Goal: Navigation & Orientation: Find specific page/section

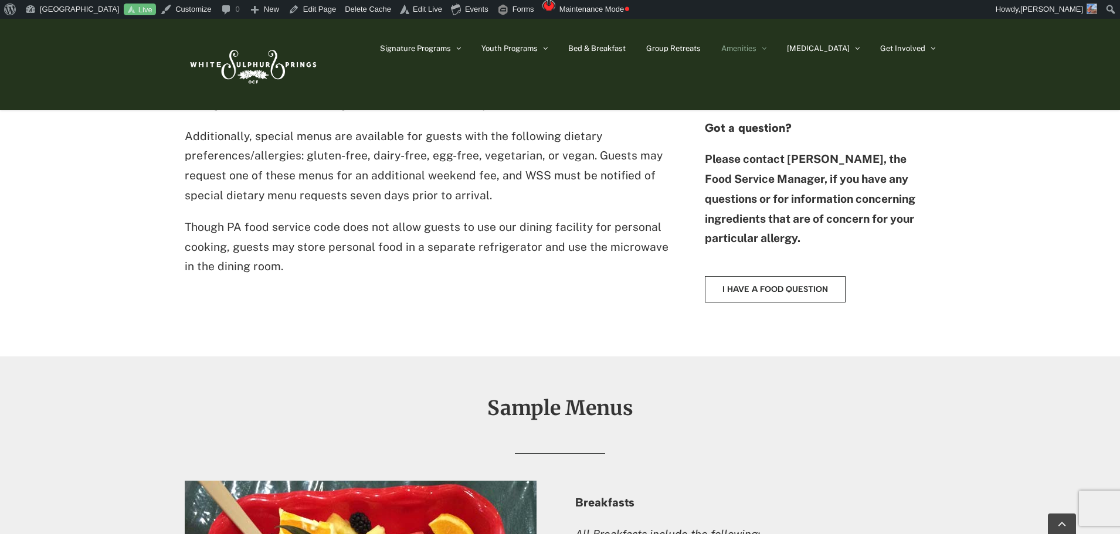
scroll to position [1055, 0]
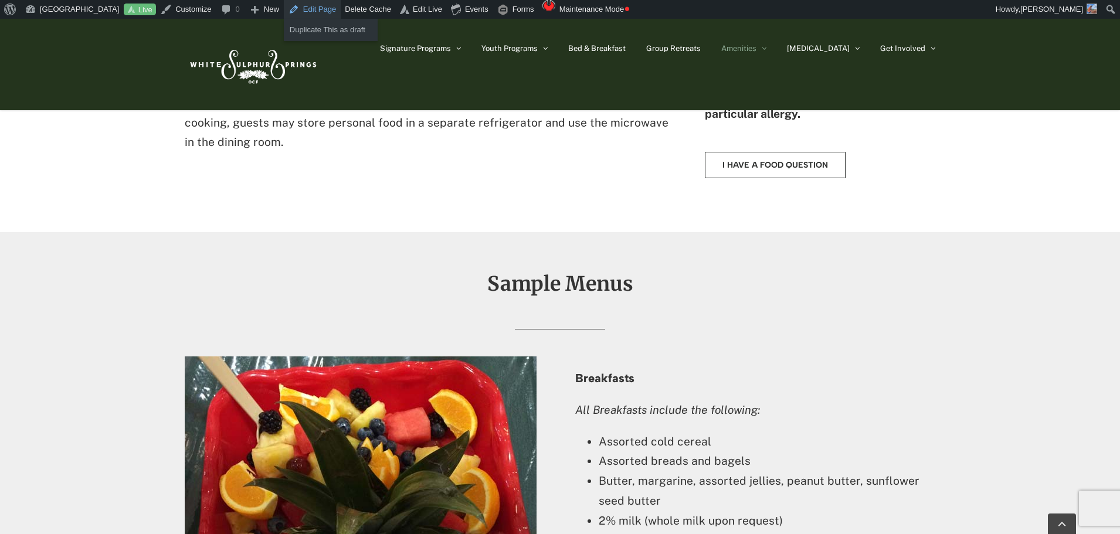
click at [301, 11] on link "Edit Page" at bounding box center [312, 9] width 57 height 19
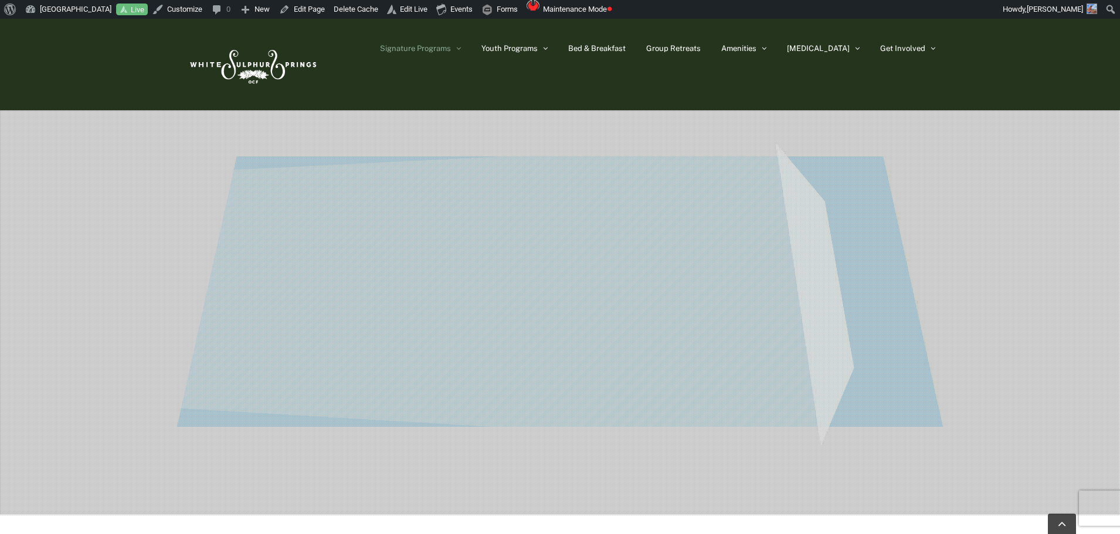
scroll to position [234, 0]
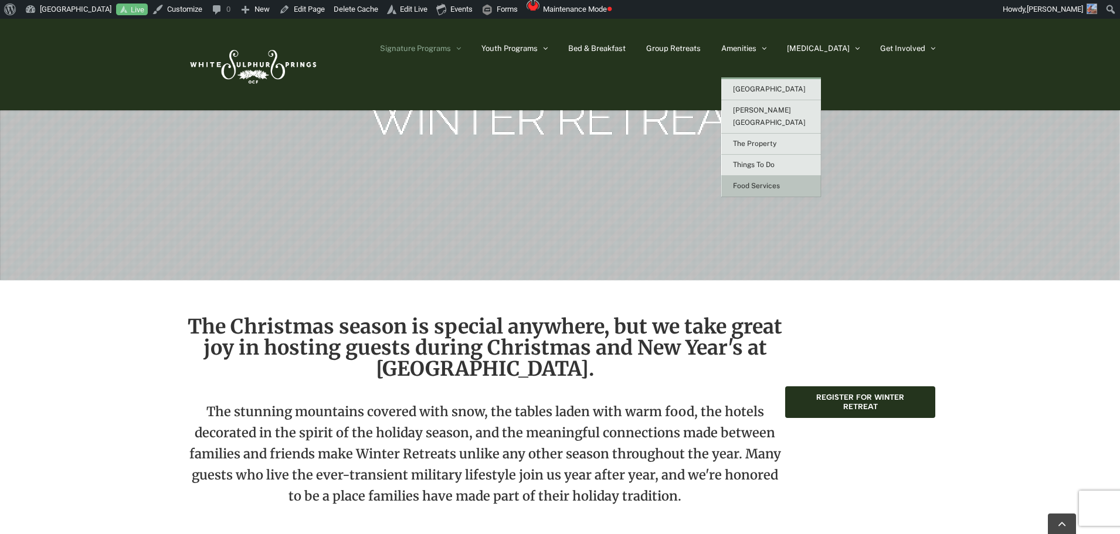
click at [780, 182] on span "Food Services" at bounding box center [756, 186] width 47 height 8
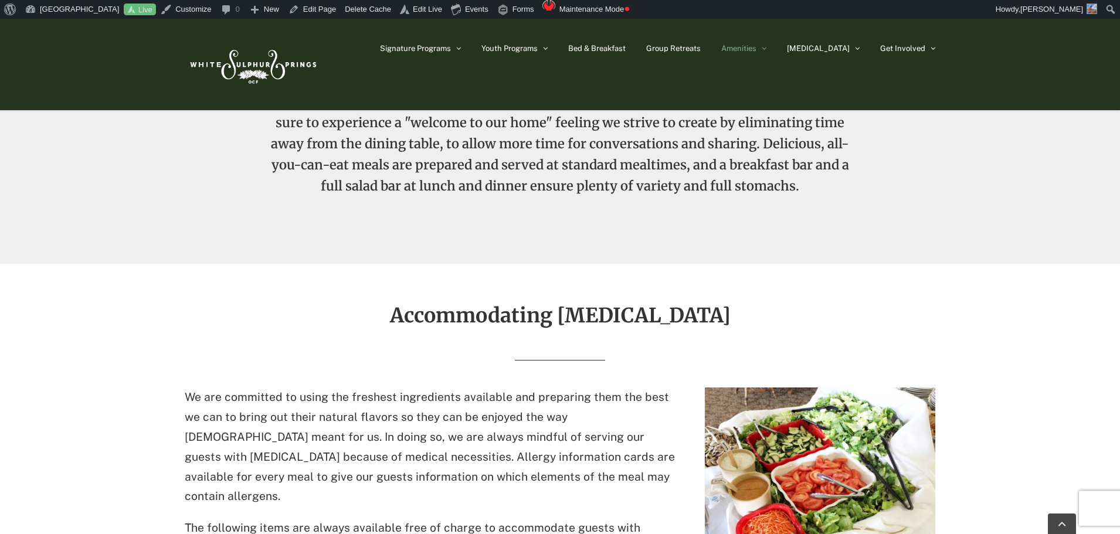
scroll to position [469, 0]
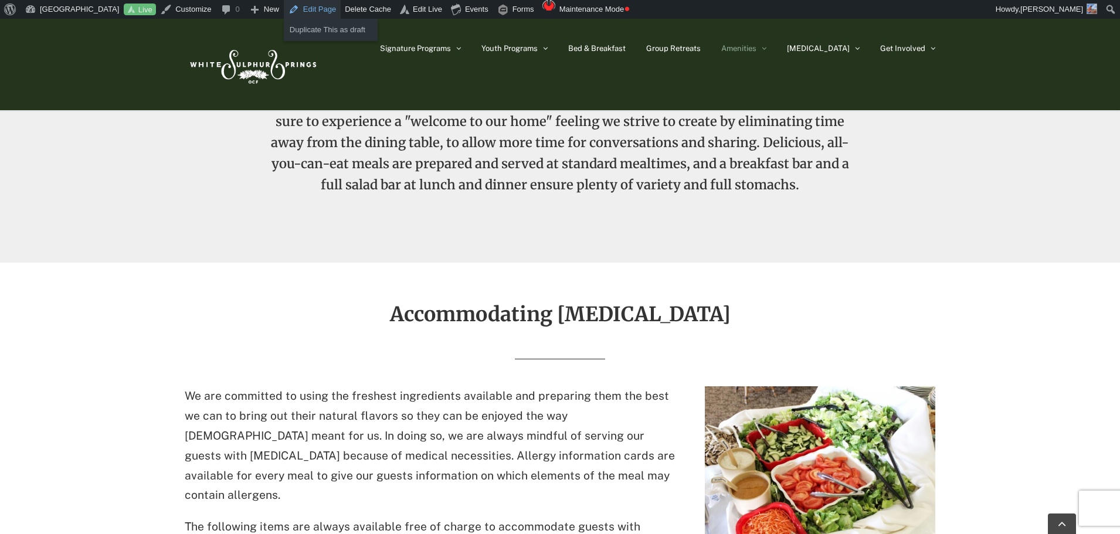
click at [320, 5] on link "Edit Page" at bounding box center [312, 9] width 57 height 19
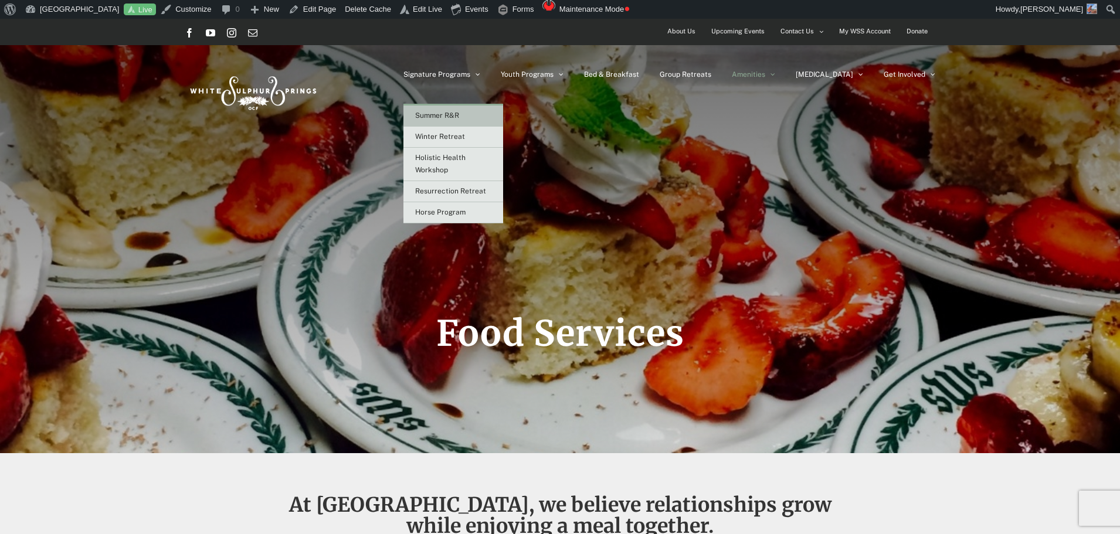
click at [459, 114] on span "Summer R&R" at bounding box center [437, 115] width 44 height 8
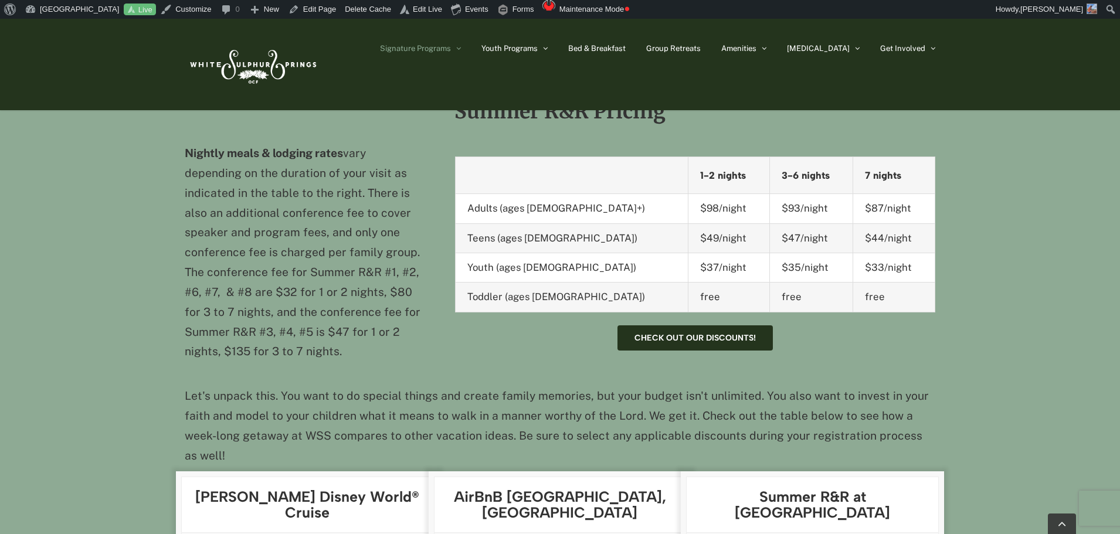
scroll to position [1290, 0]
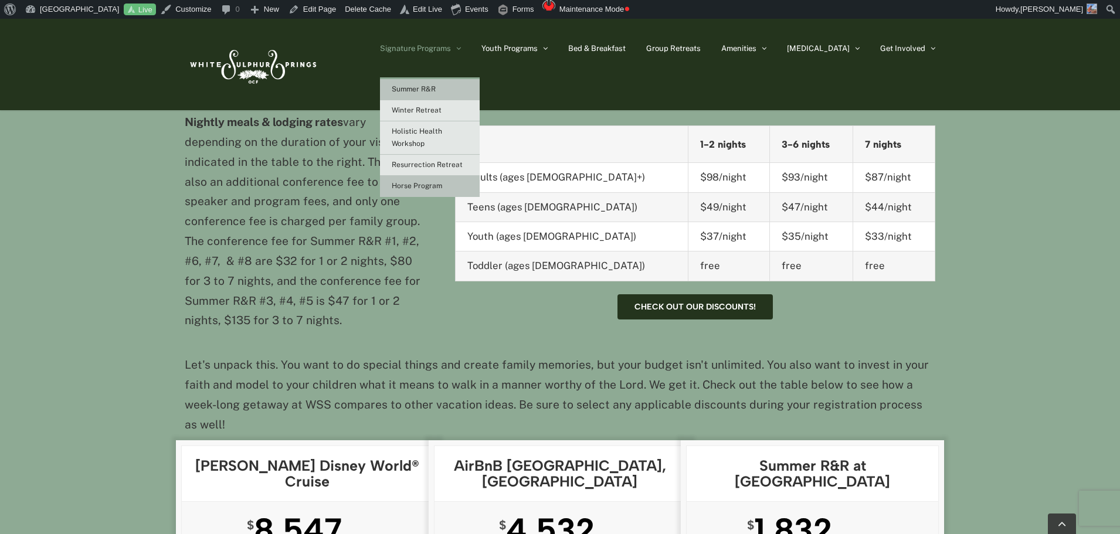
click at [442, 185] on span "Horse Program" at bounding box center [417, 186] width 50 height 8
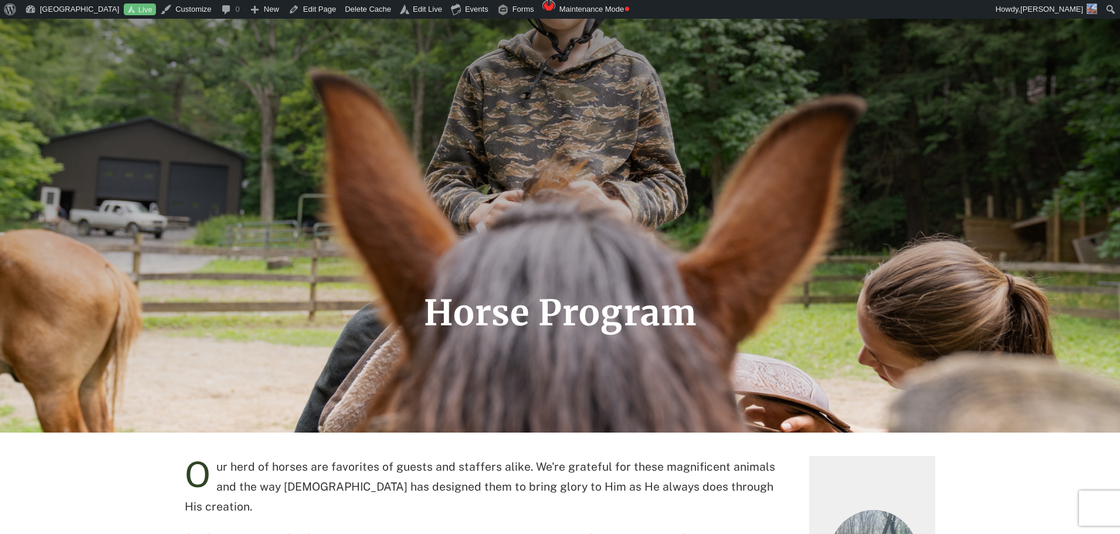
scroll to position [234, 0]
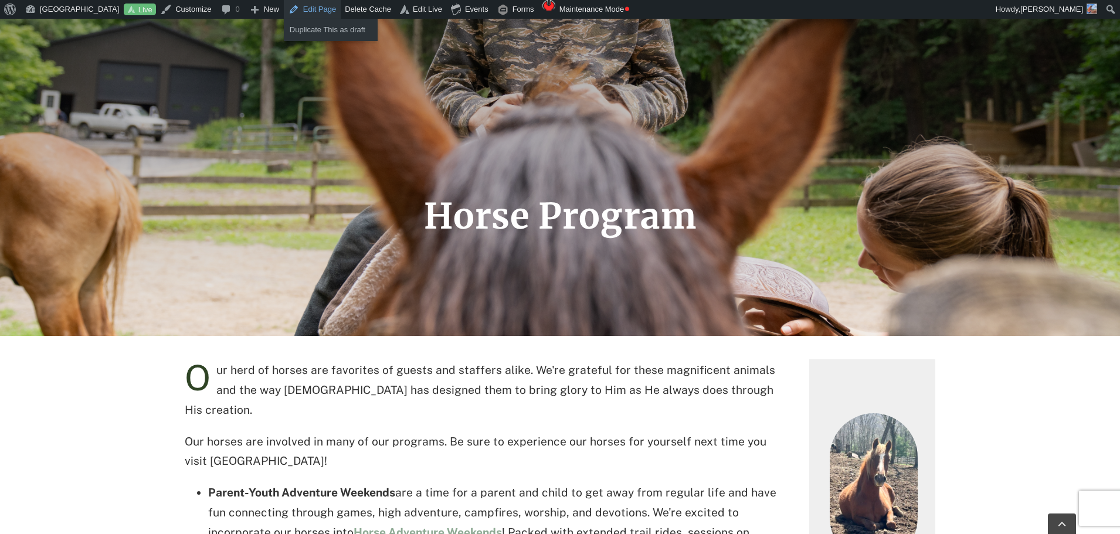
click at [327, 9] on link "Edit Page" at bounding box center [312, 9] width 57 height 19
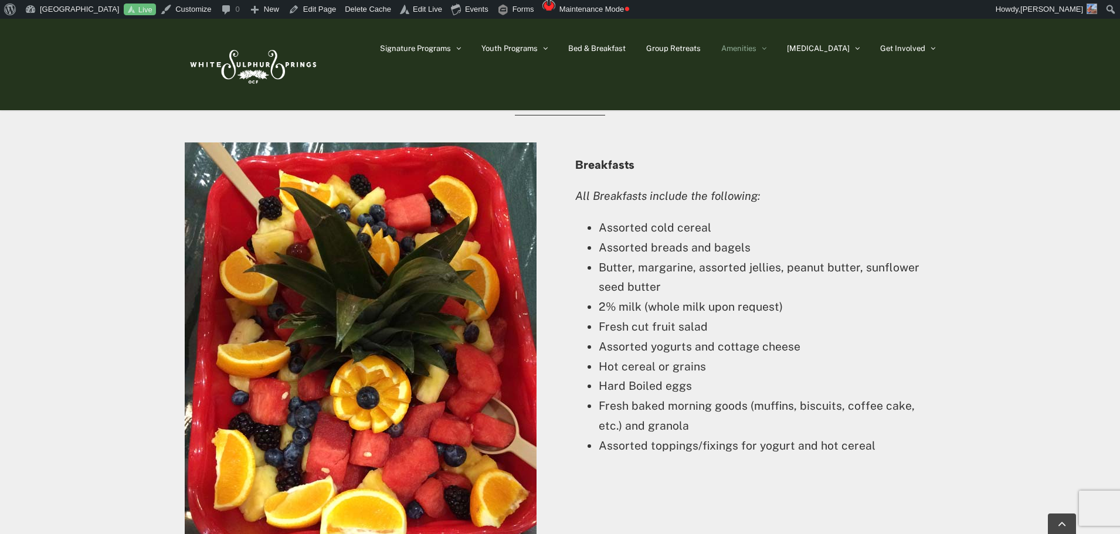
scroll to position [1231, 0]
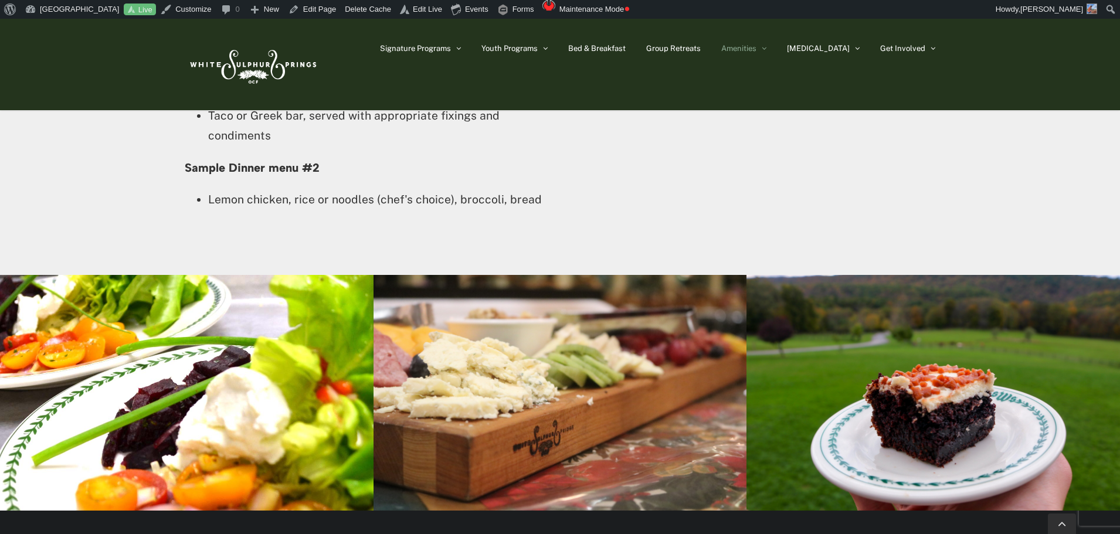
scroll to position [3048, 0]
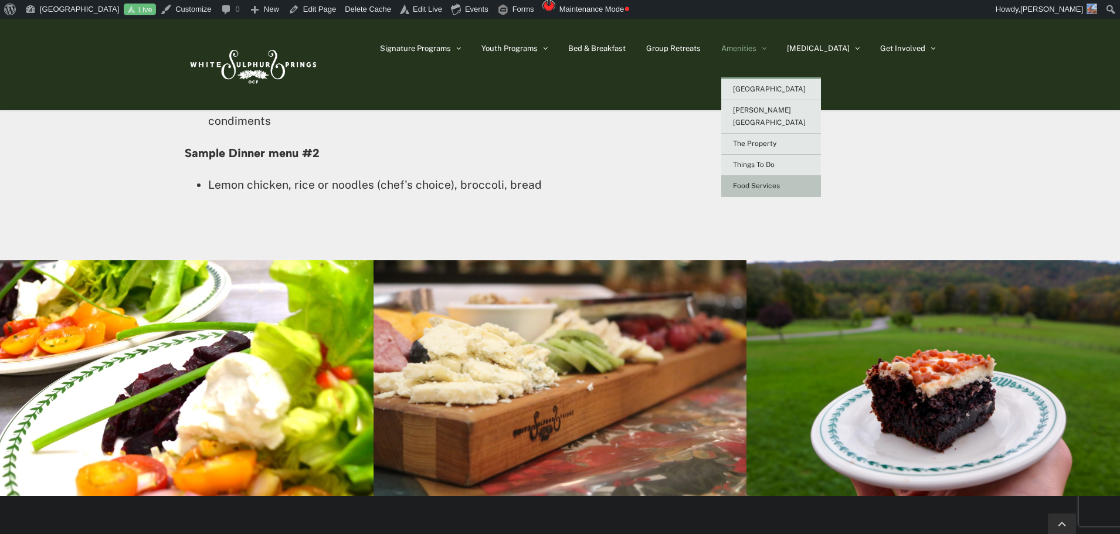
click at [780, 182] on span "Food Services" at bounding box center [756, 186] width 47 height 8
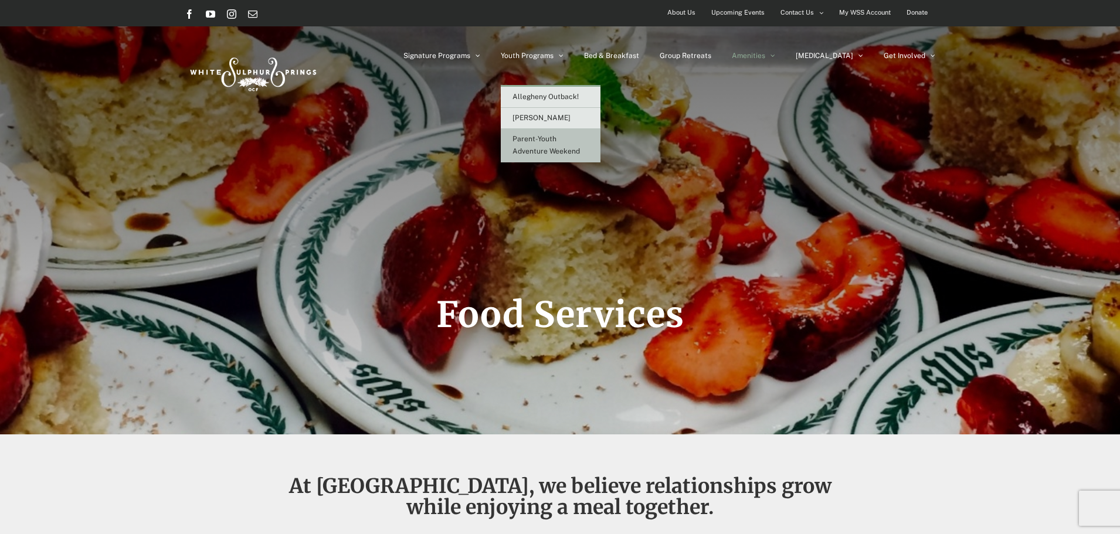
click at [575, 135] on span "Parent-Youth Adventure Weekend" at bounding box center [545, 145] width 67 height 21
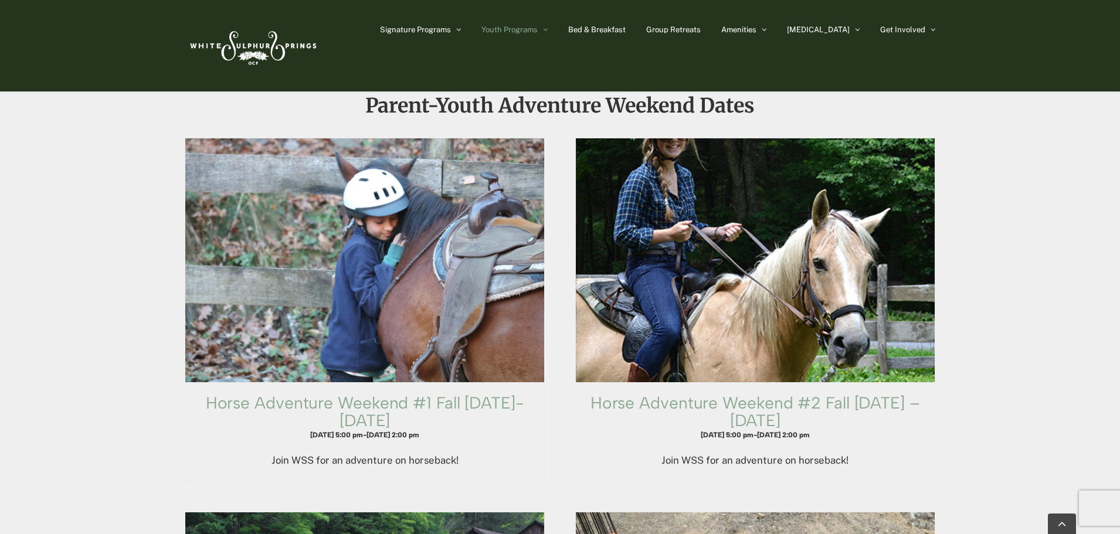
scroll to position [1055, 0]
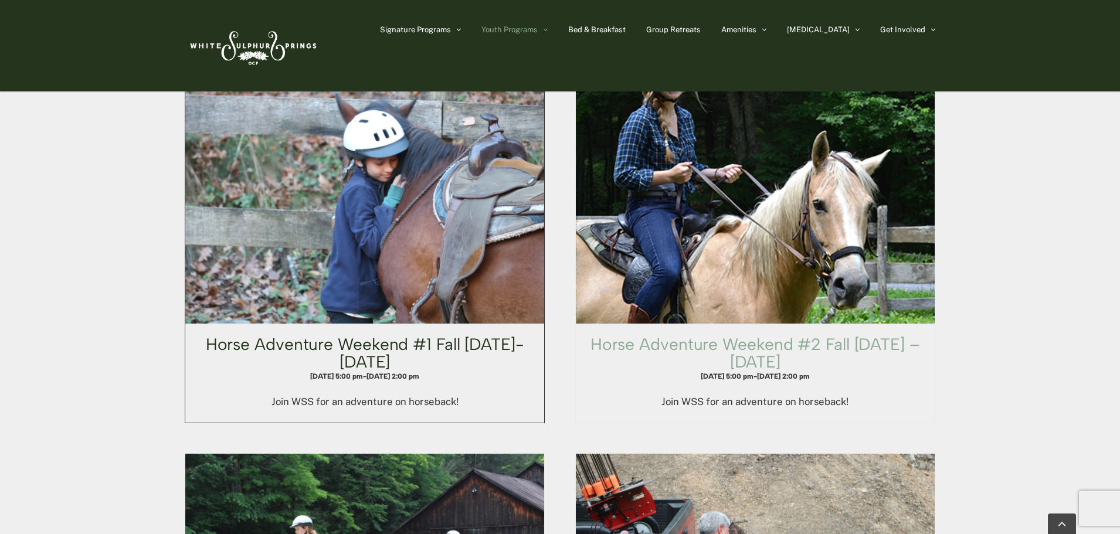
click at [441, 334] on link "Horse Adventure Weekend #1 Fall [DATE]-[DATE]" at bounding box center [365, 353] width 318 height 38
